Goal: Navigation & Orientation: Find specific page/section

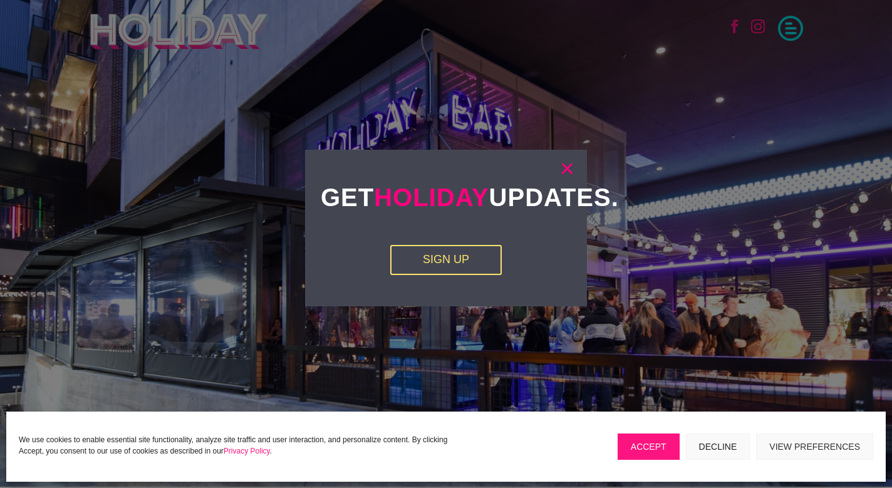
click at [567, 172] on link "×" at bounding box center [567, 168] width 14 height 13
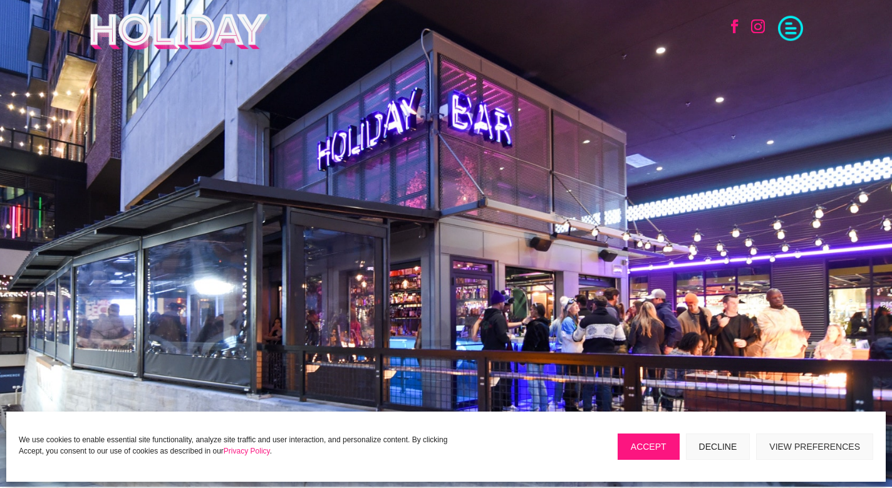
click at [788, 34] on span at bounding box center [790, 26] width 25 height 25
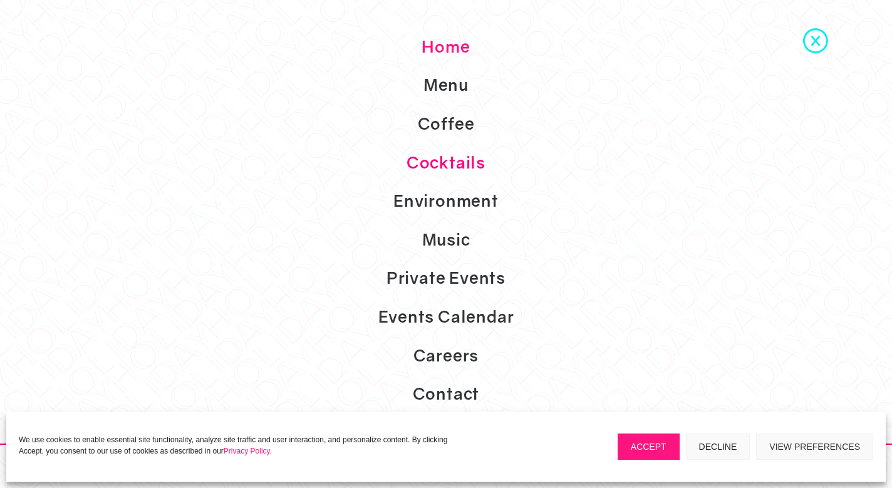
click at [477, 165] on link "Cocktails" at bounding box center [446, 162] width 892 height 39
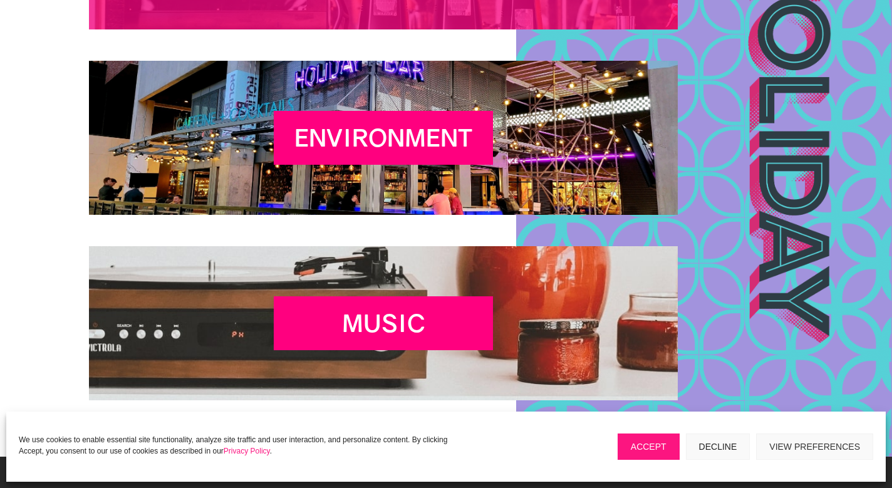
scroll to position [2033, 0]
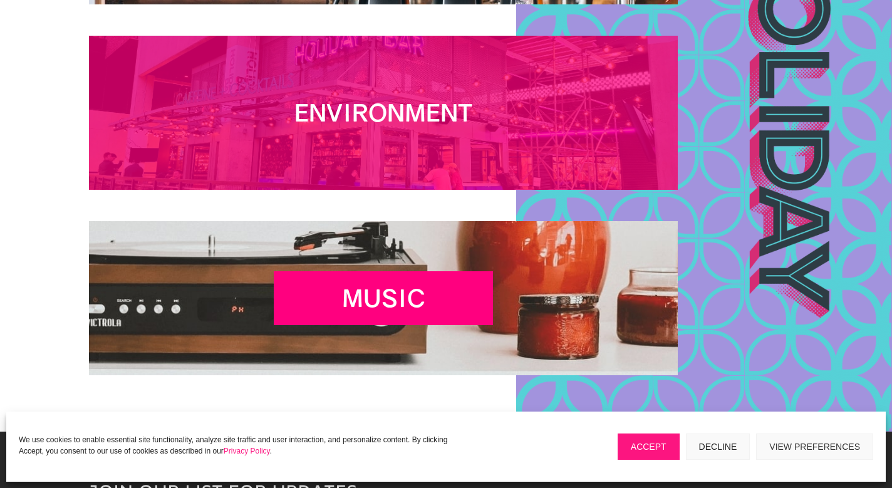
click at [464, 140] on div "Environment" at bounding box center [383, 113] width 219 height 54
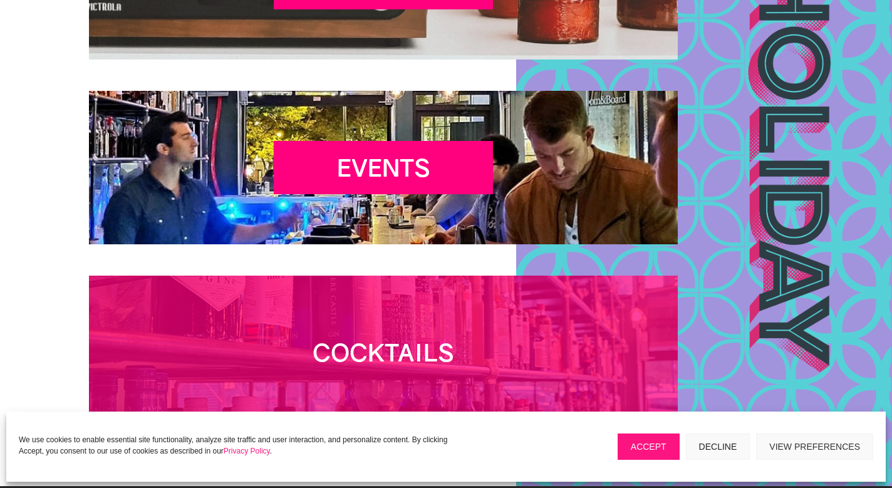
scroll to position [2414, 0]
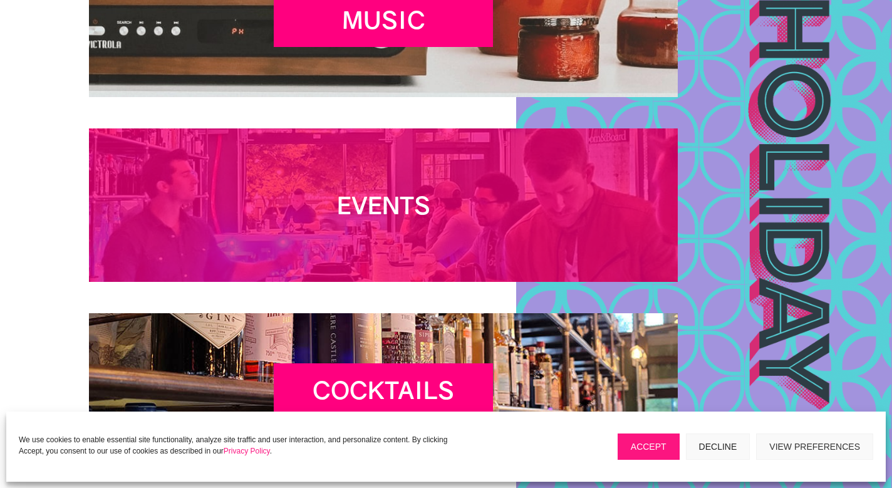
click at [485, 197] on h2 "Events" at bounding box center [383, 208] width 219 height 35
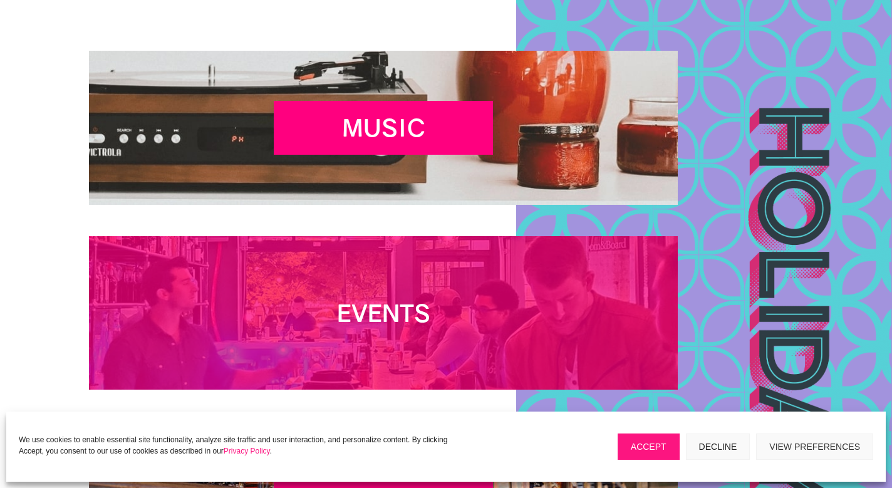
scroll to position [2298, 0]
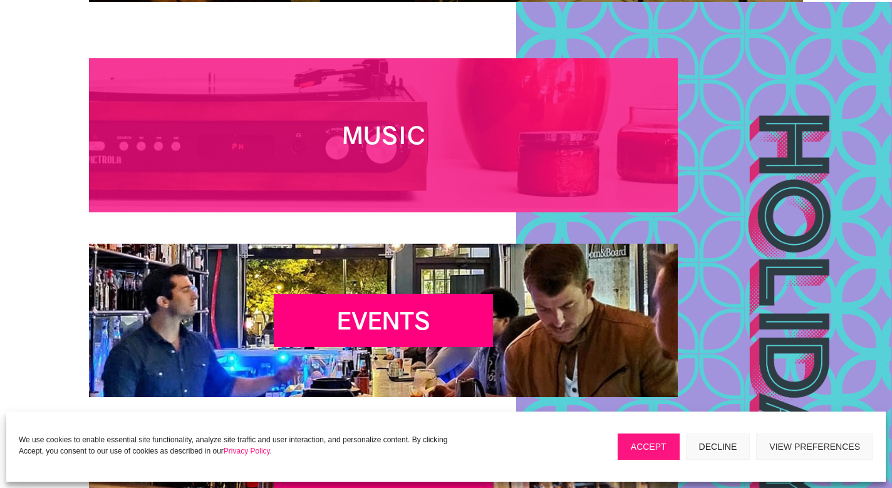
click at [274, 162] on div "Music" at bounding box center [383, 135] width 219 height 54
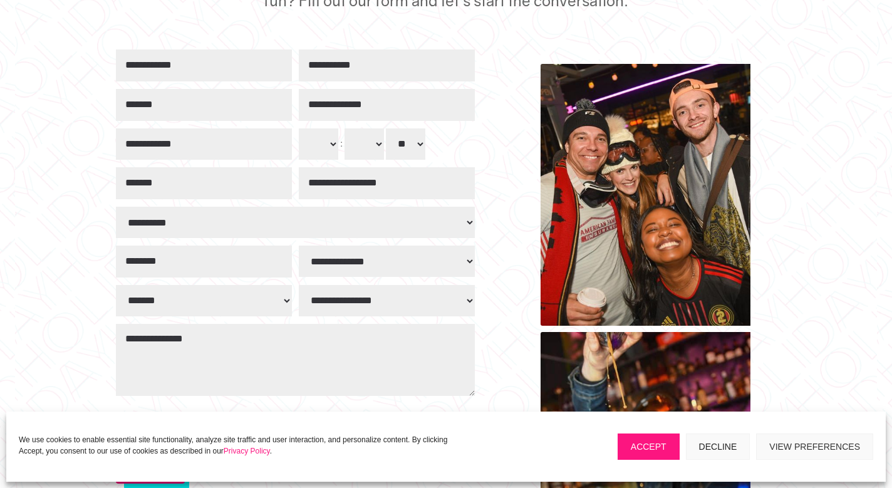
scroll to position [706, 0]
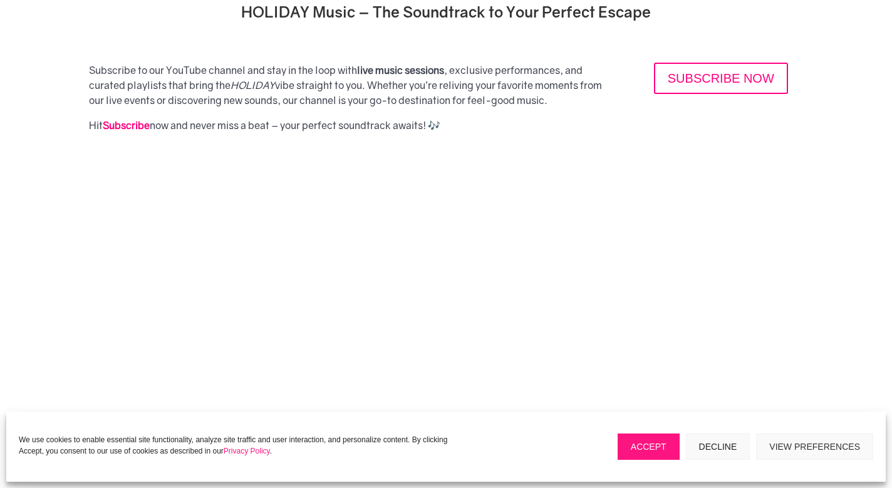
scroll to position [542, 0]
